Goal: Find specific page/section: Find specific page/section

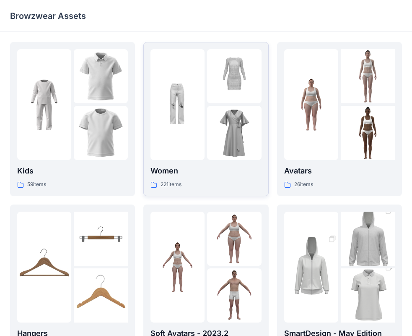
click at [192, 178] on div "Women 221 items" at bounding box center [206, 177] width 111 height 24
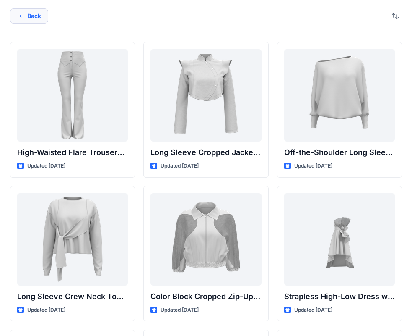
click at [47, 16] on button "Back" at bounding box center [29, 15] width 38 height 15
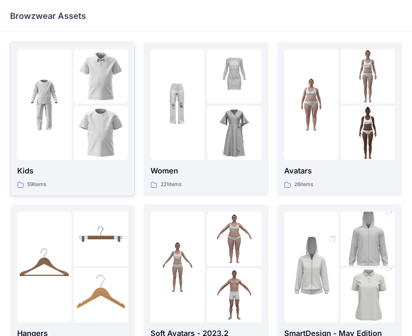
click at [55, 92] on img at bounding box center [44, 105] width 54 height 54
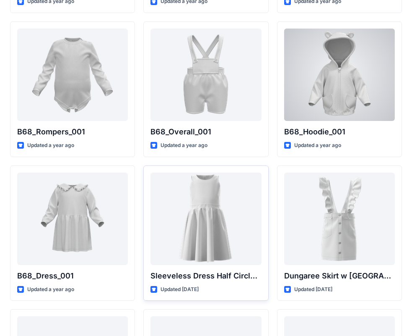
scroll to position [1714, 0]
